Goal: Transaction & Acquisition: Purchase product/service

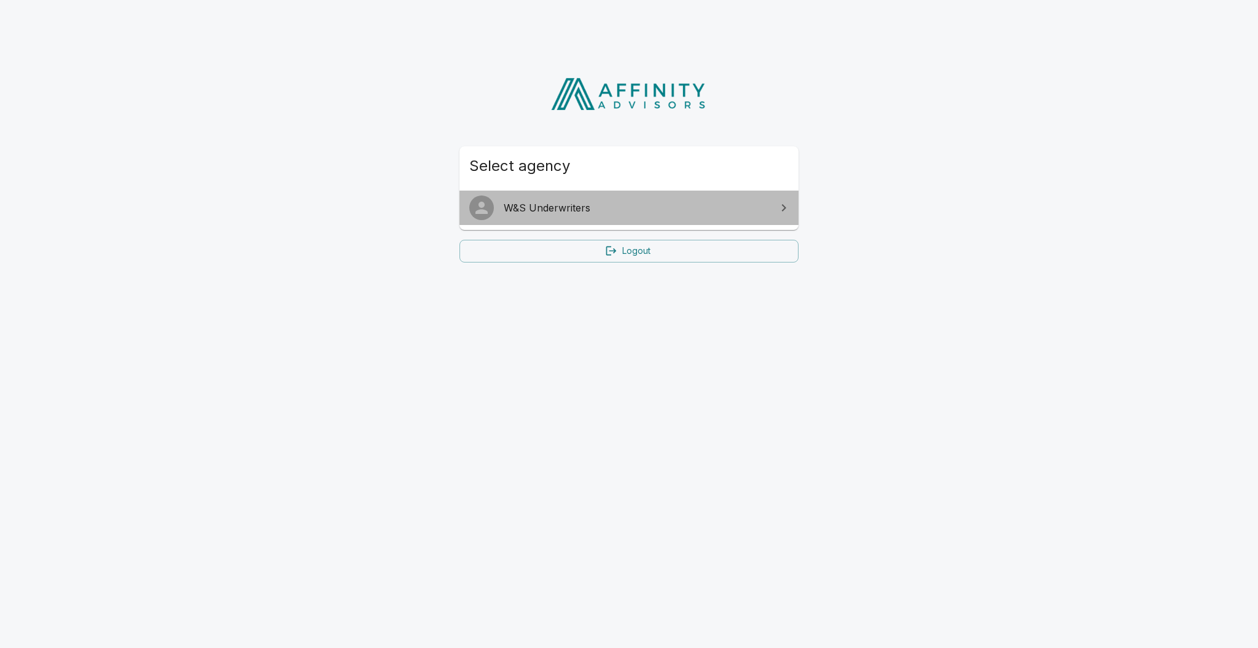
click at [571, 222] on link "W&S Underwriters" at bounding box center [629, 207] width 339 height 34
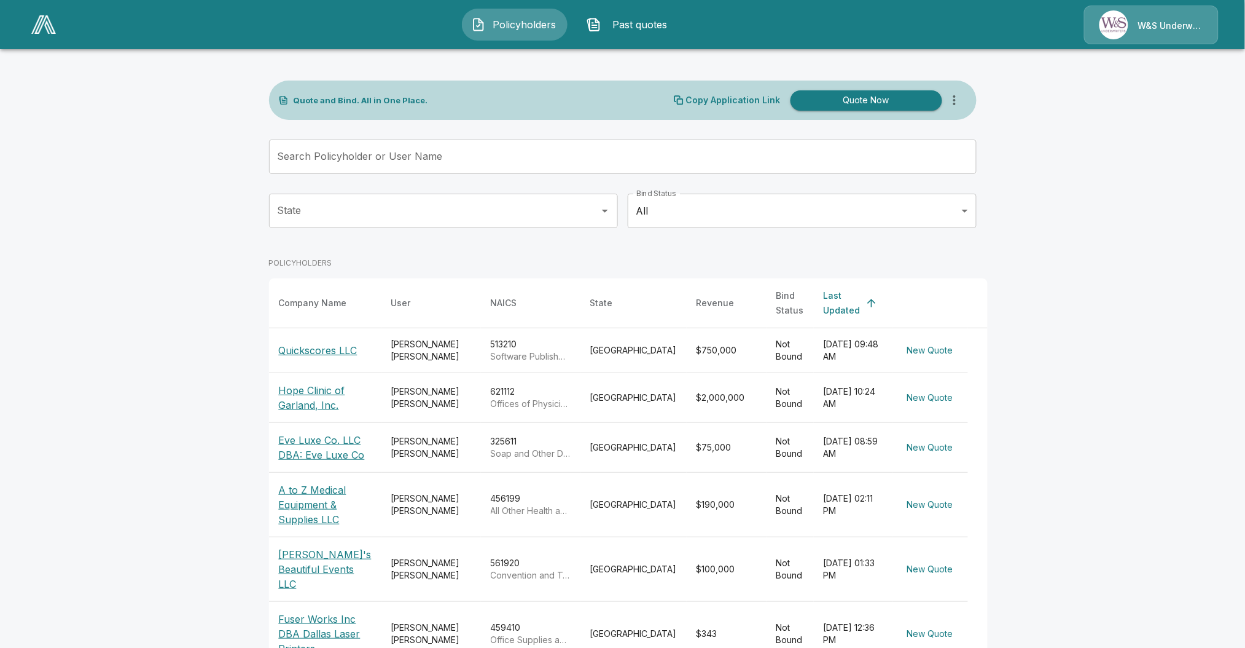
click at [326, 350] on th "Quickscores LLC" at bounding box center [325, 350] width 112 height 45
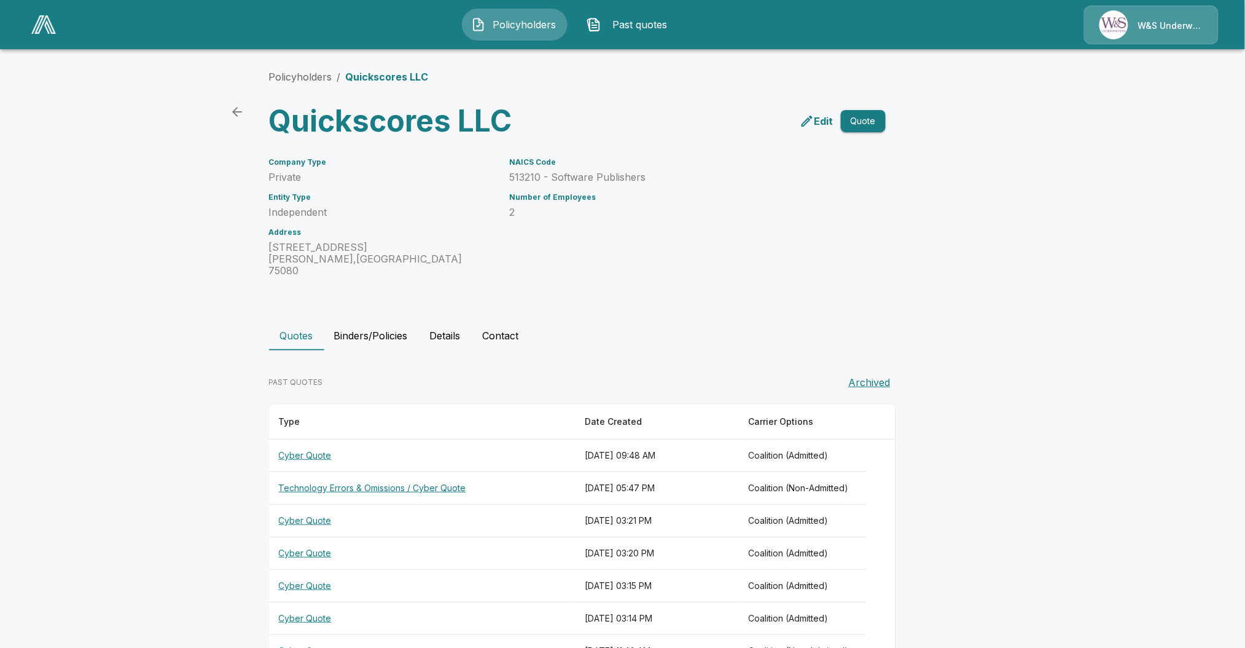
click at [309, 442] on th "Cyber Quote" at bounding box center [422, 455] width 307 height 33
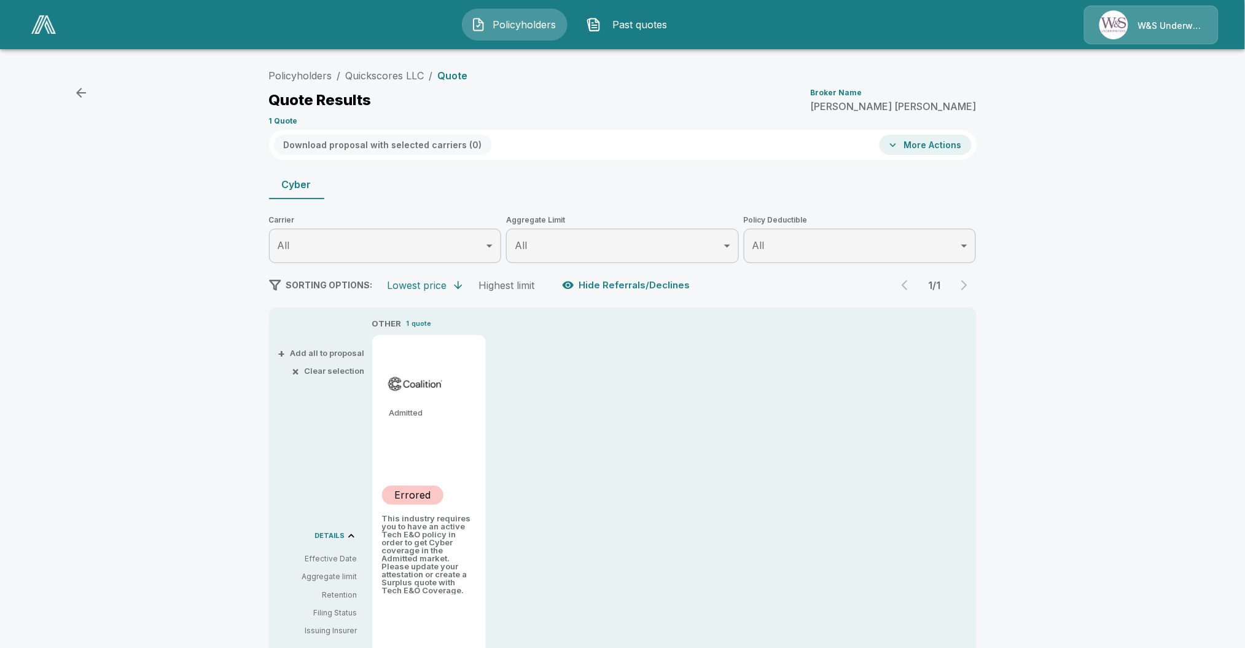
click at [425, 495] on p "Errored" at bounding box center [412, 494] width 36 height 15
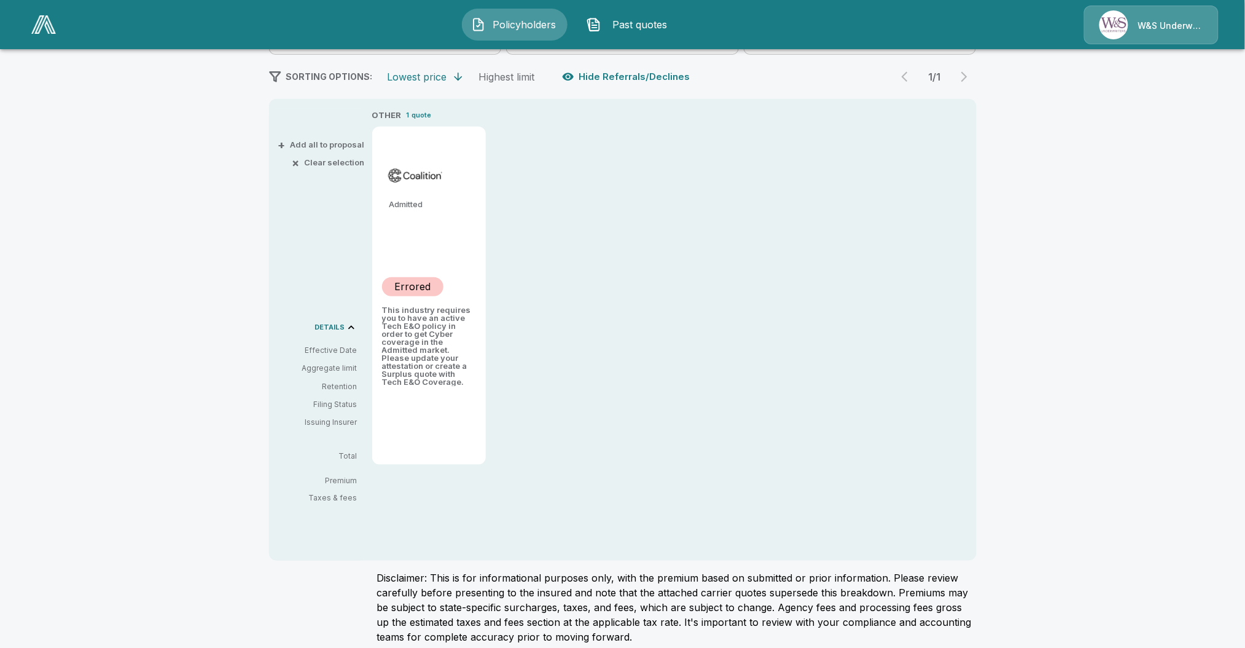
scroll to position [207, 0]
click at [537, 647] on div "Policyholders / Quickscores LLC / Quote Quote Results Broker Name [PERSON_NAME]…" at bounding box center [622, 258] width 737 height 804
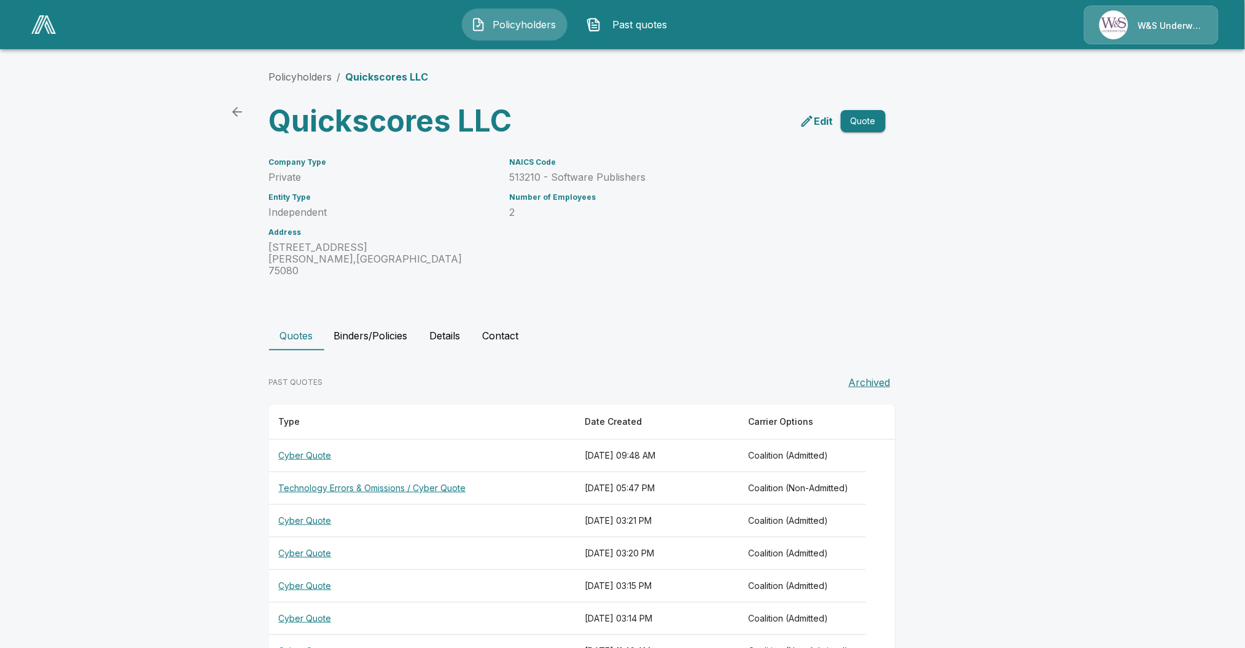
click at [393, 476] on th "Technology Errors & Omissions / Cyber Quote" at bounding box center [422, 488] width 307 height 33
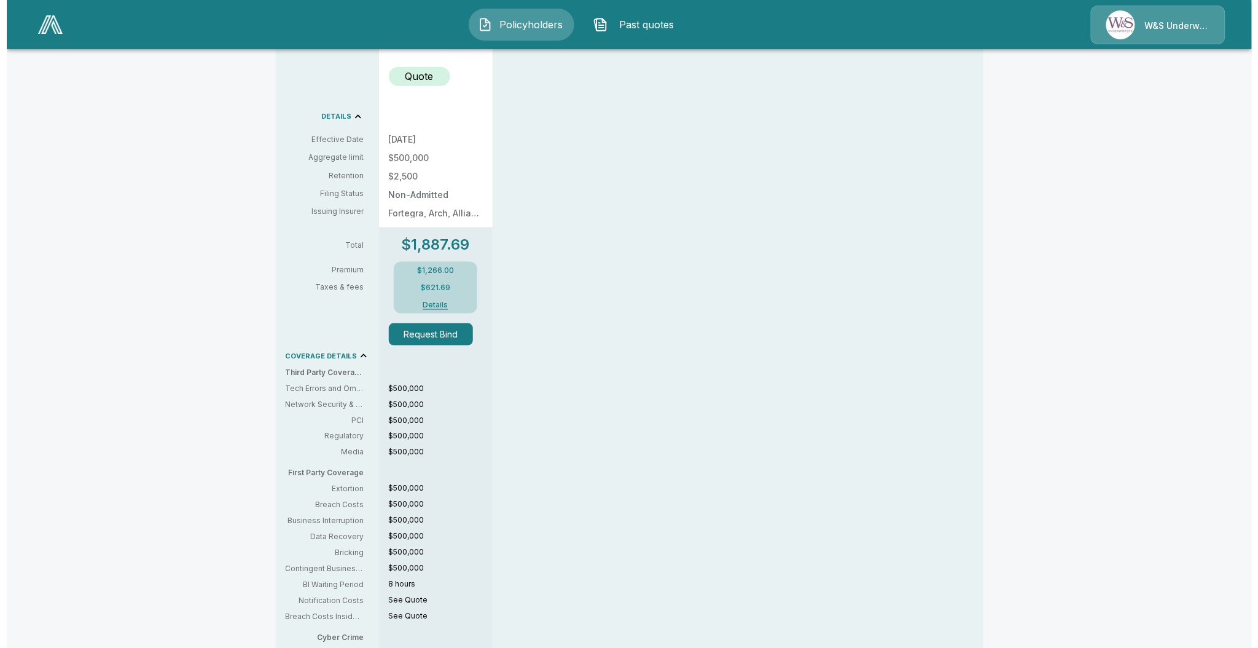
scroll to position [426, 0]
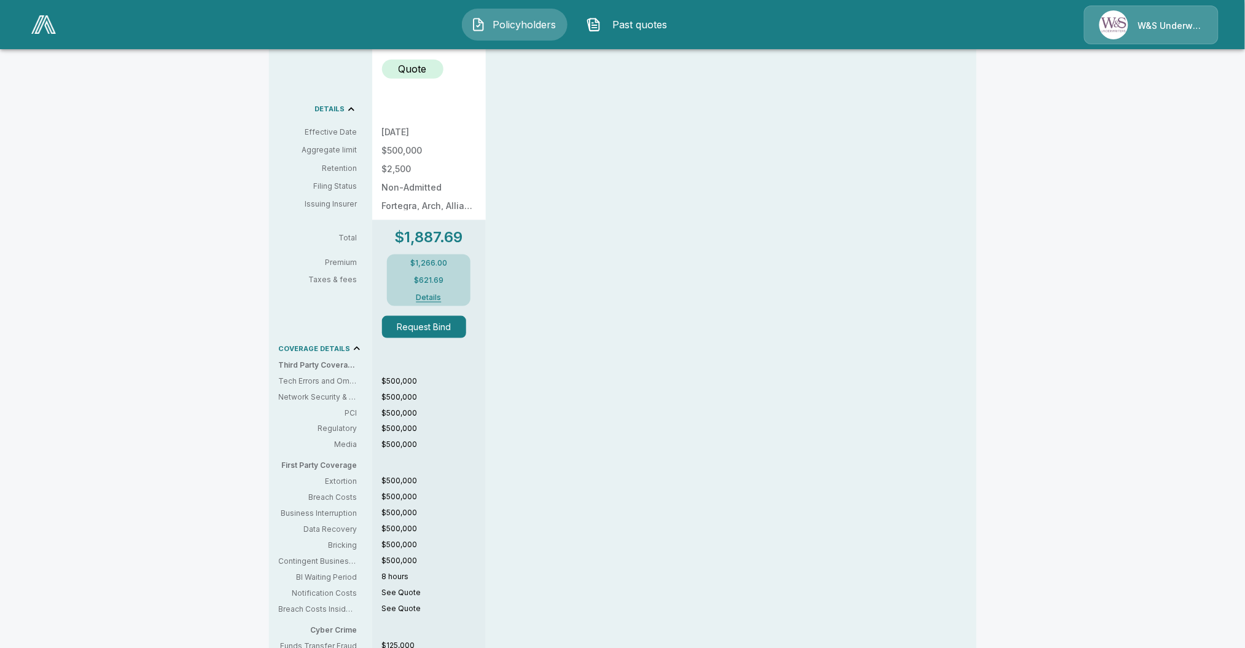
click at [421, 331] on button "Request Bind" at bounding box center [424, 327] width 85 height 22
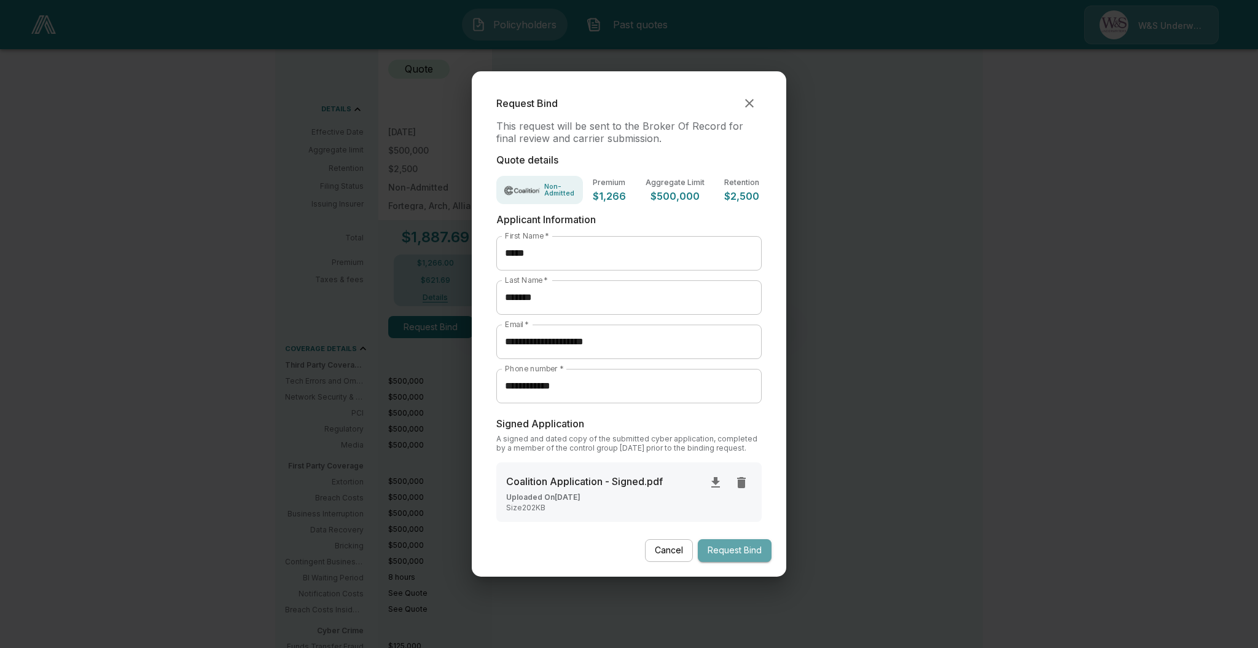
click at [718, 539] on button "Request Bind" at bounding box center [735, 550] width 74 height 23
